Goal: Transaction & Acquisition: Purchase product/service

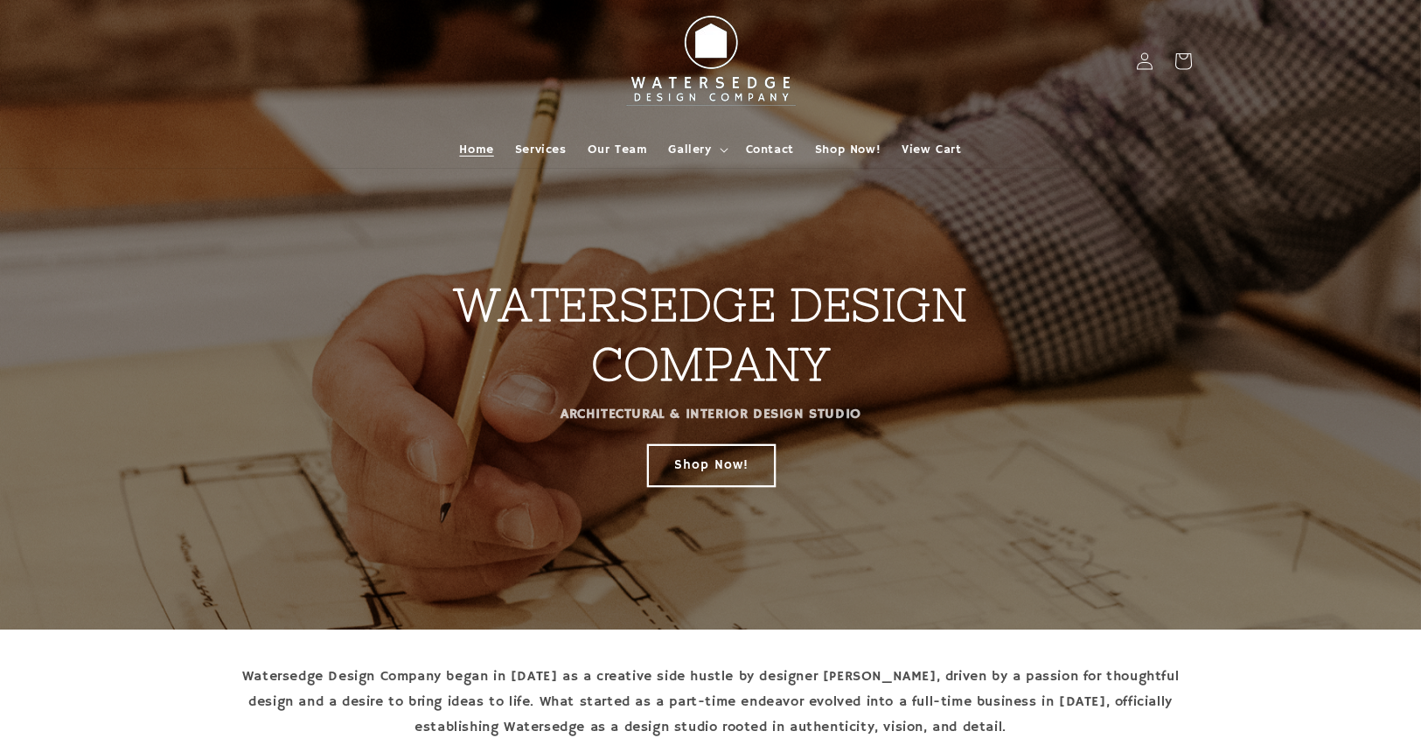
click at [706, 479] on link "Shop Now!" at bounding box center [710, 464] width 127 height 41
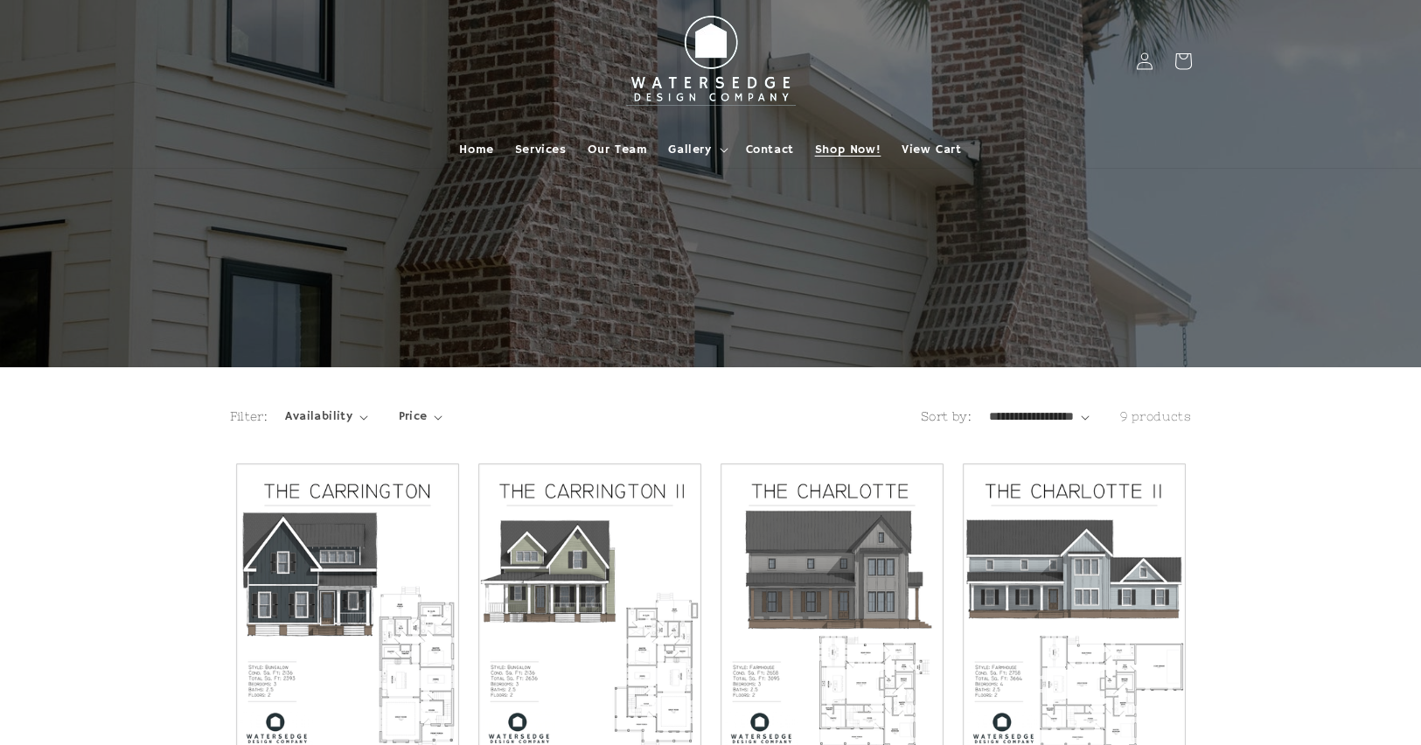
click at [847, 148] on span "Shop Now!" at bounding box center [848, 150] width 66 height 16
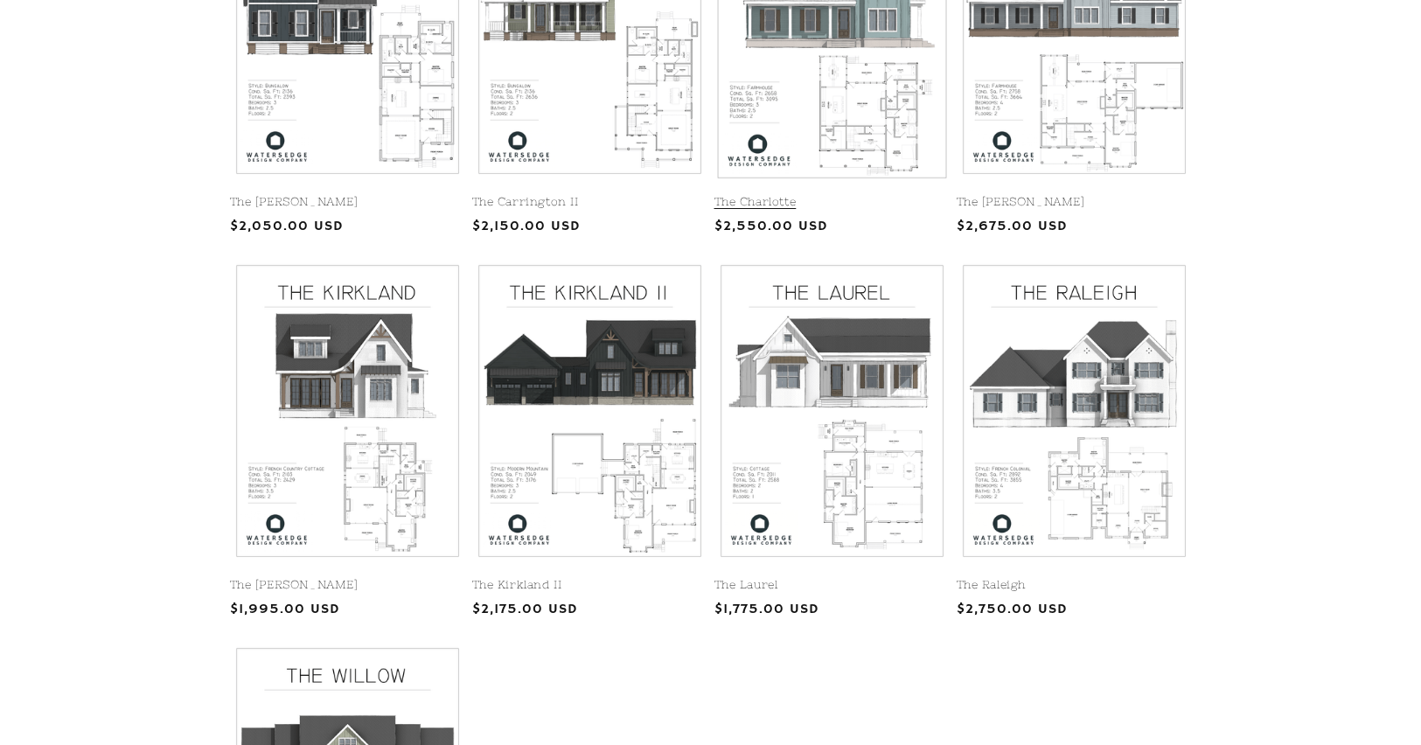
scroll to position [612, 0]
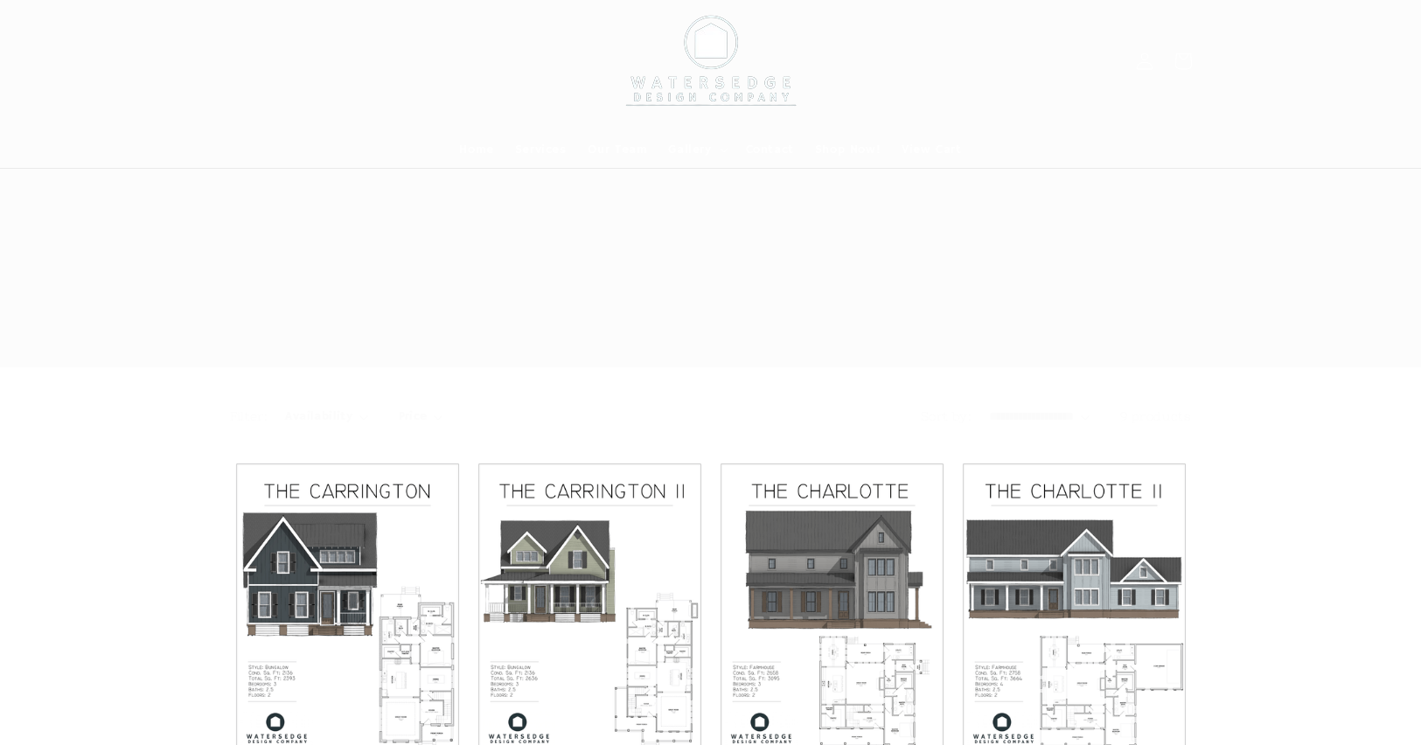
scroll to position [612, 0]
